Goal: Download file/media

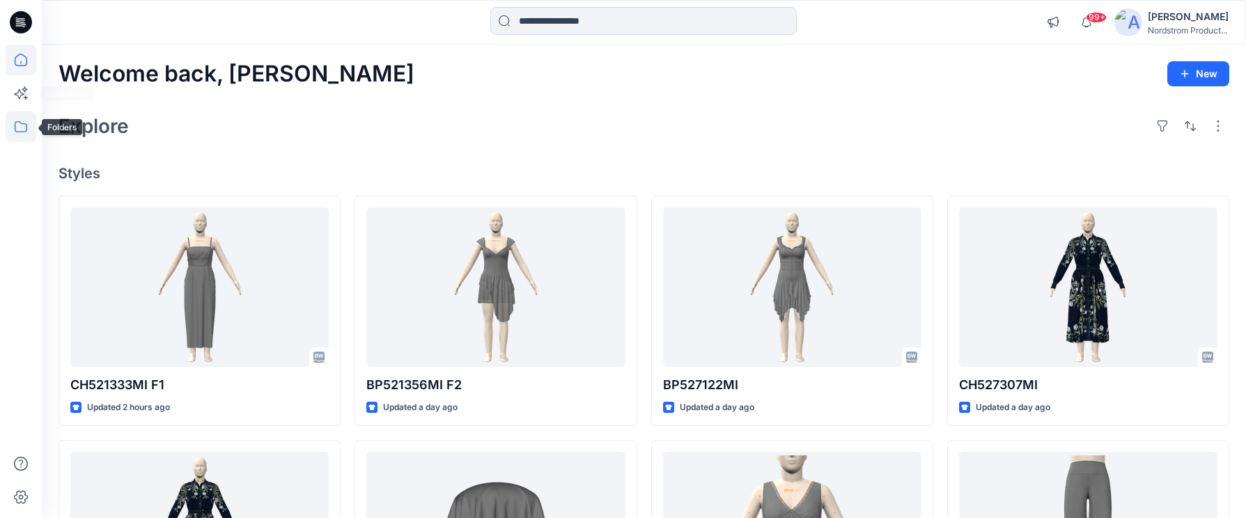
click at [17, 127] on icon at bounding box center [21, 126] width 31 height 31
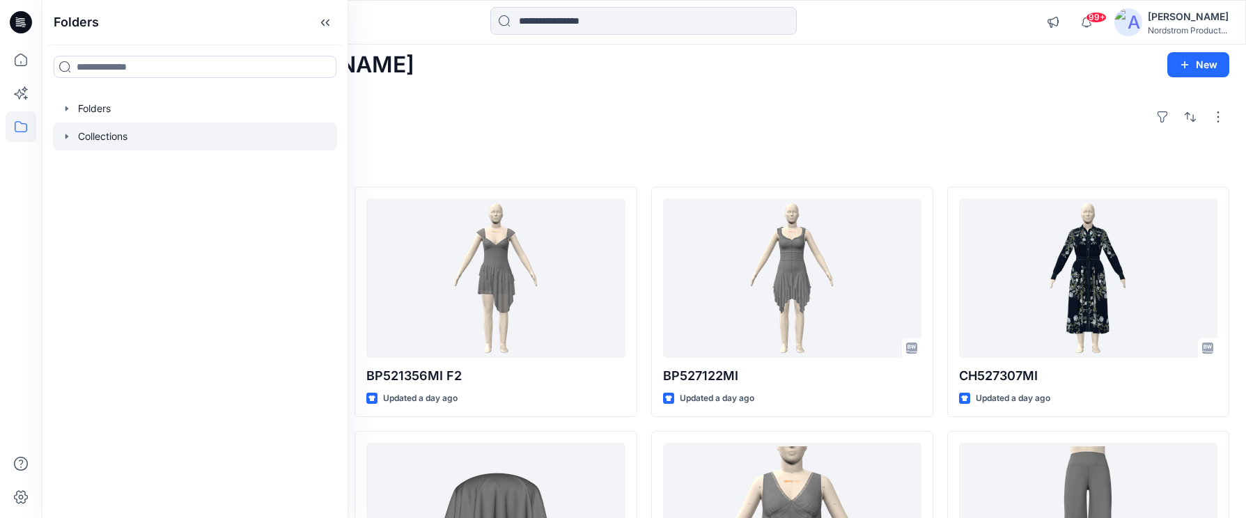
scroll to position [10, 0]
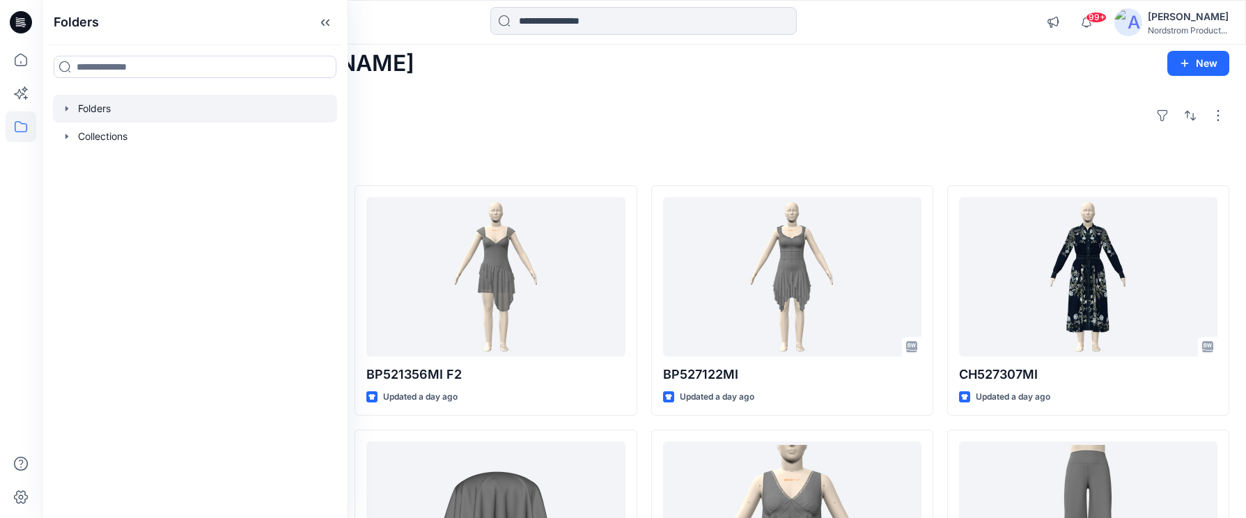
click at [91, 109] on div at bounding box center [195, 109] width 284 height 28
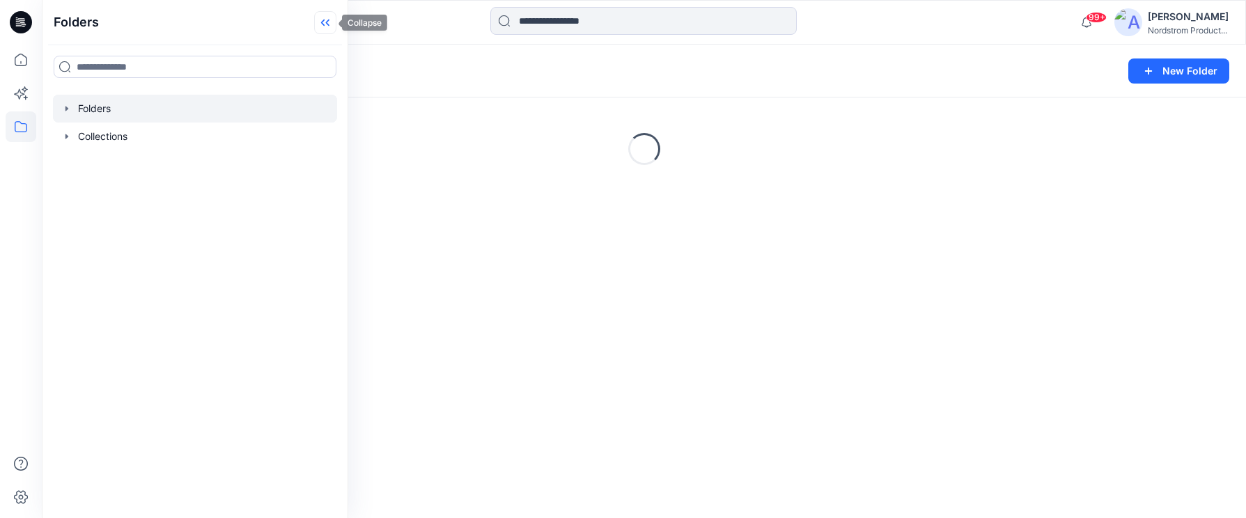
click at [330, 20] on icon at bounding box center [325, 22] width 22 height 23
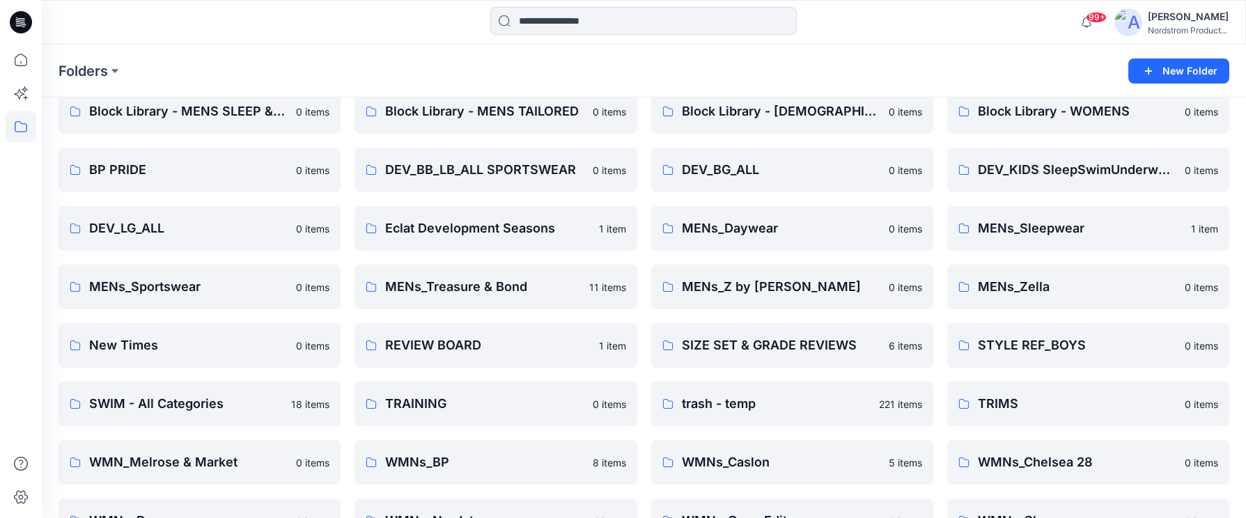
scroll to position [340, 0]
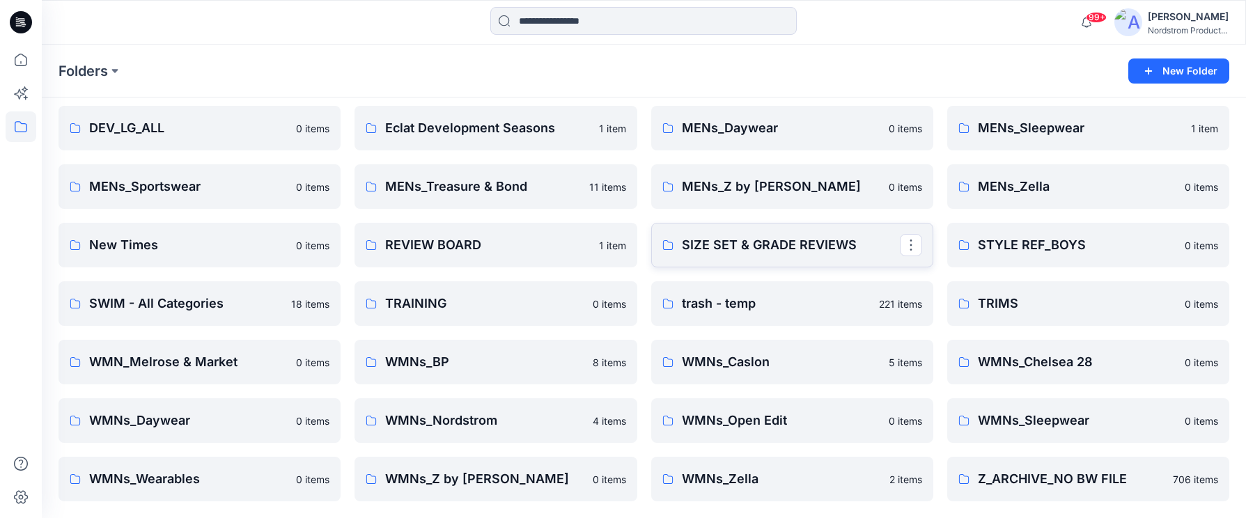
click at [699, 249] on p "SIZE SET & GRADE REVIEWS" at bounding box center [791, 245] width 218 height 20
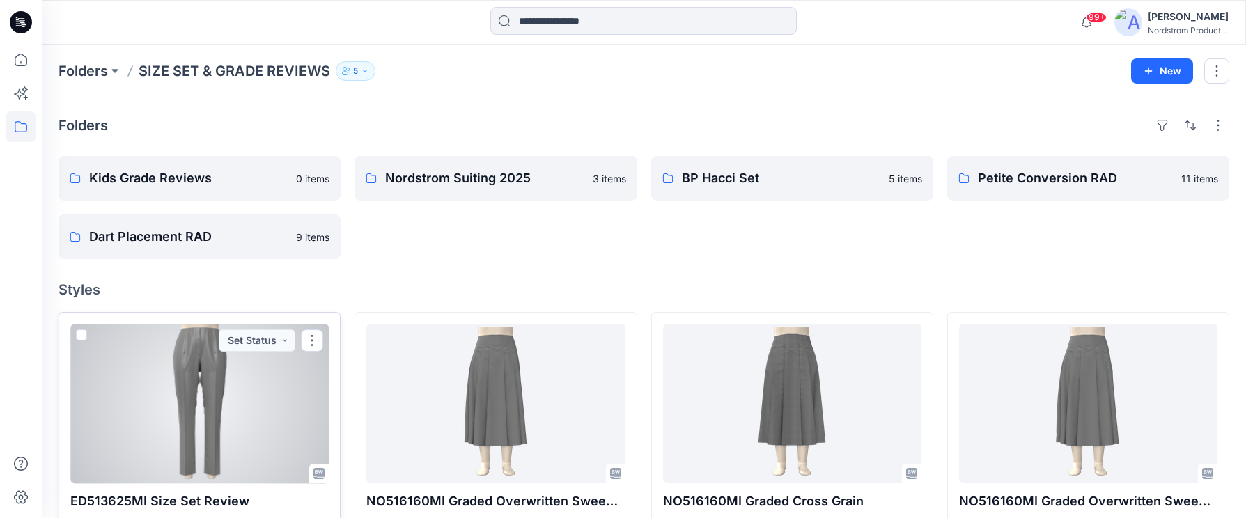
click at [156, 421] on div at bounding box center [199, 403] width 258 height 159
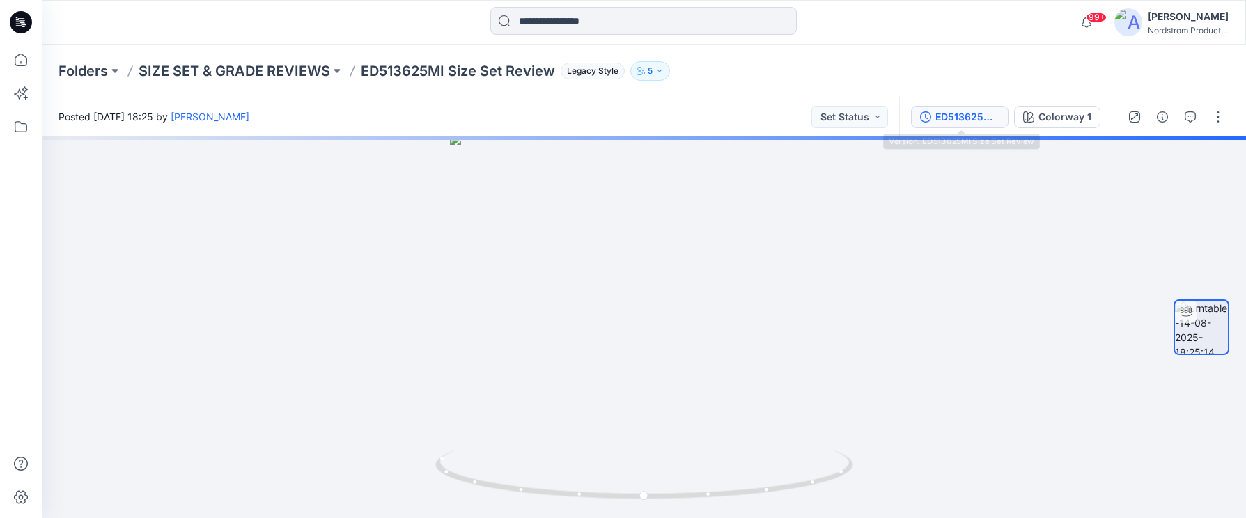
click at [954, 111] on div "ED513625MI Size Set Review" at bounding box center [967, 116] width 64 height 15
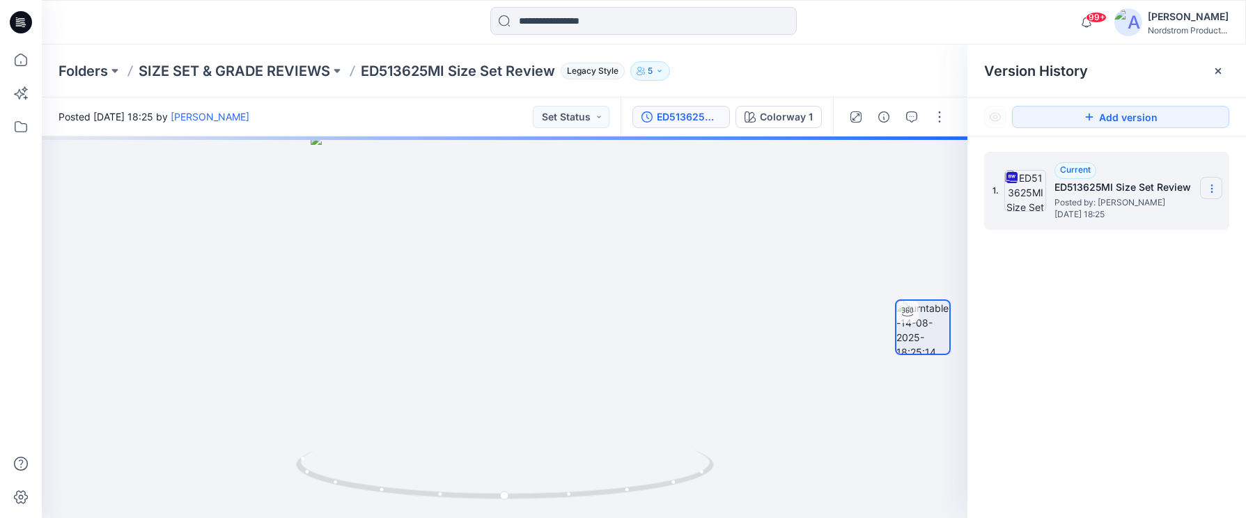
click at [1002, 192] on icon at bounding box center [1211, 188] width 11 height 11
click at [1002, 221] on span "Download Source BW File" at bounding box center [1141, 216] width 116 height 17
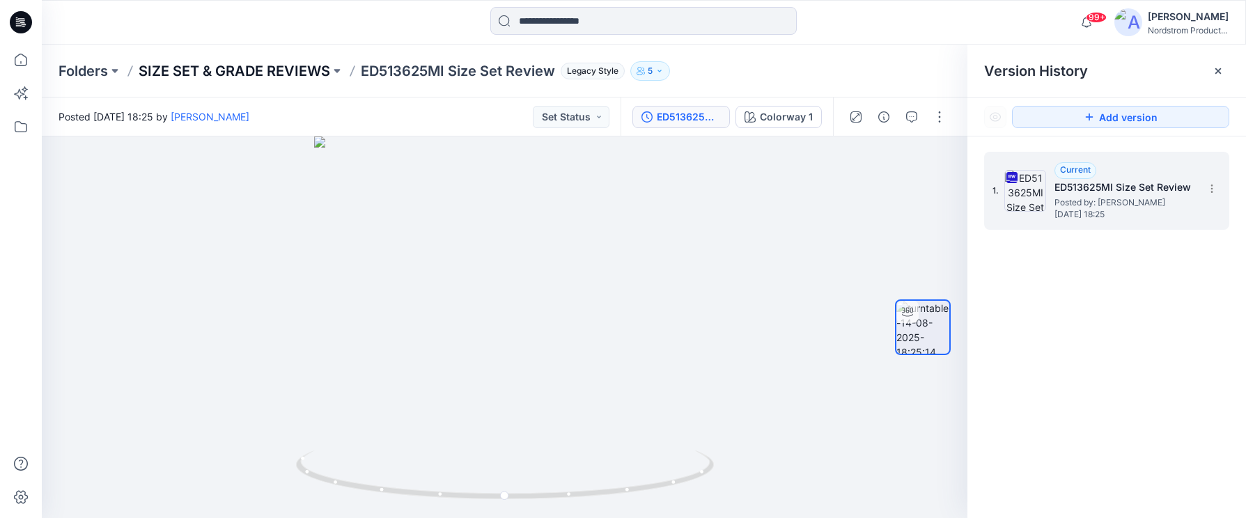
click at [227, 70] on p "SIZE SET & GRADE REVIEWS" at bounding box center [235, 71] width 192 height 20
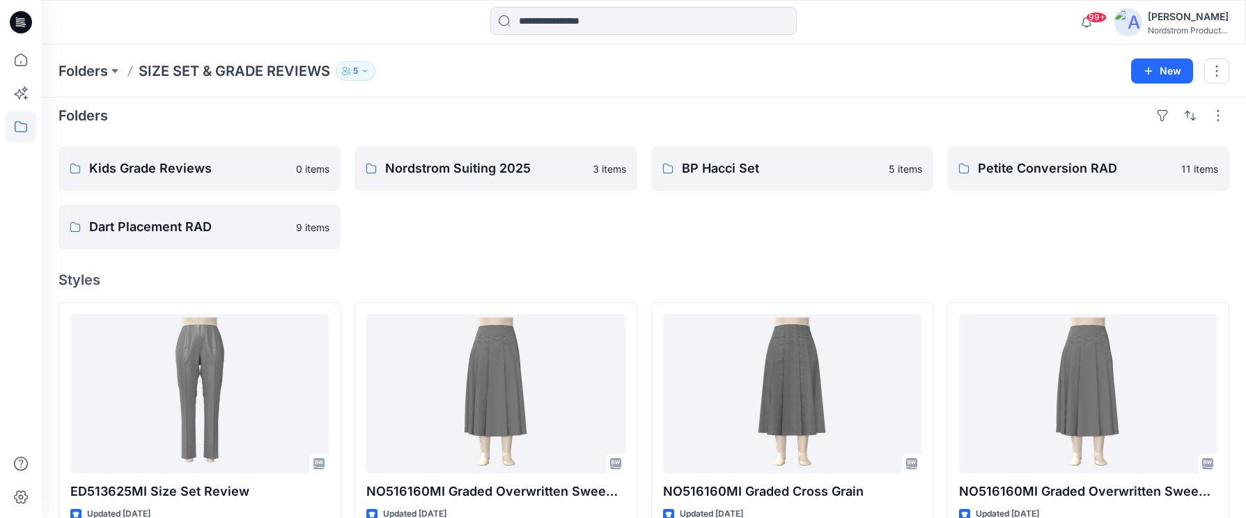
scroll to position [12, 0]
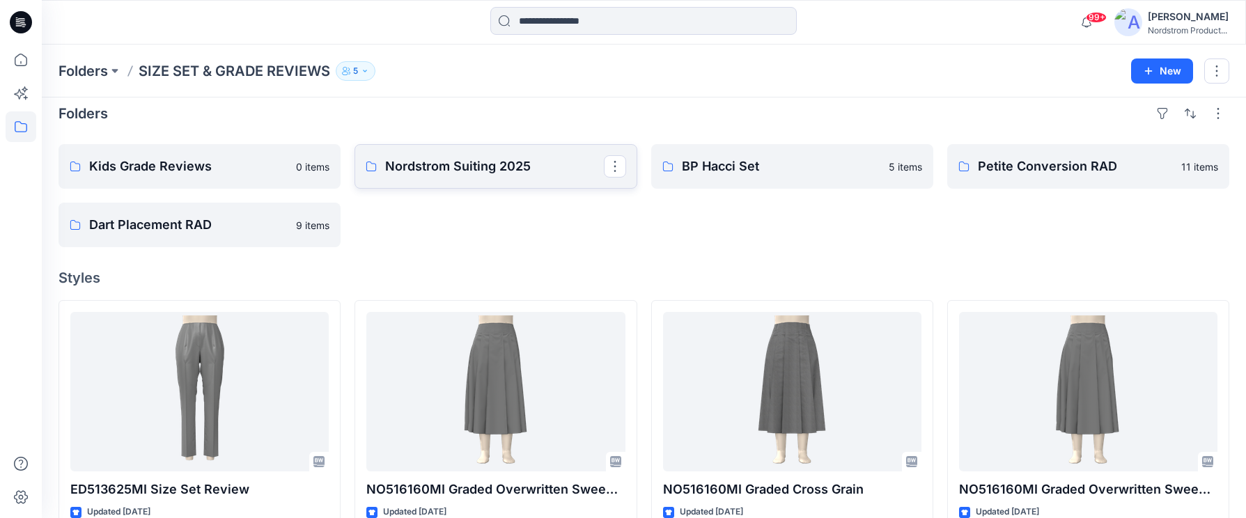
click at [499, 155] on link "Nordstrom Suiting 2025" at bounding box center [495, 166] width 282 height 45
